Goal: Navigation & Orientation: Find specific page/section

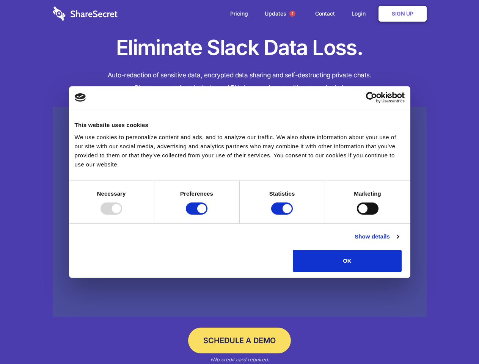
click at [122, 215] on div at bounding box center [112, 209] width 22 height 12
click at [208, 215] on input "Preferences" at bounding box center [197, 209] width 22 height 12
checkbox input "false"
click at [283, 215] on input "Statistics" at bounding box center [282, 209] width 22 height 12
checkbox input "false"
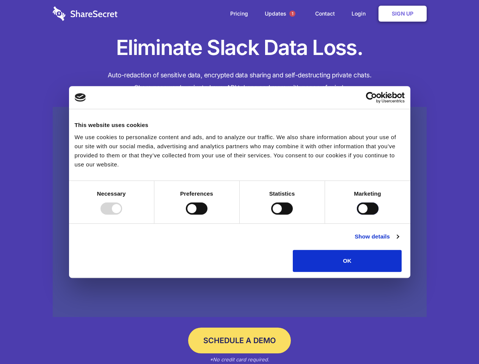
click at [357, 215] on input "Marketing" at bounding box center [368, 209] width 22 height 12
checkbox input "true"
click at [399, 241] on link "Show details" at bounding box center [377, 236] width 44 height 9
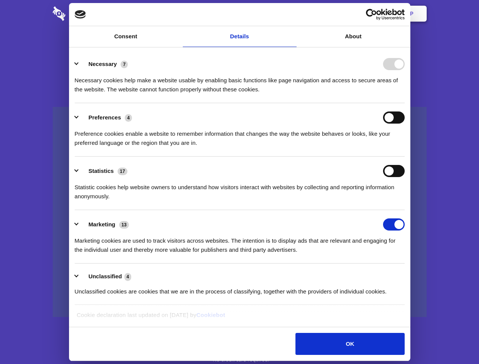
click at [408, 275] on ul "Necessary 7 Necessary cookies help make a website usable by enabling basic func…" at bounding box center [239, 178] width 337 height 256
click at [292, 14] on span "1" at bounding box center [293, 14] width 6 height 6
